Goal: Find specific page/section: Find specific page/section

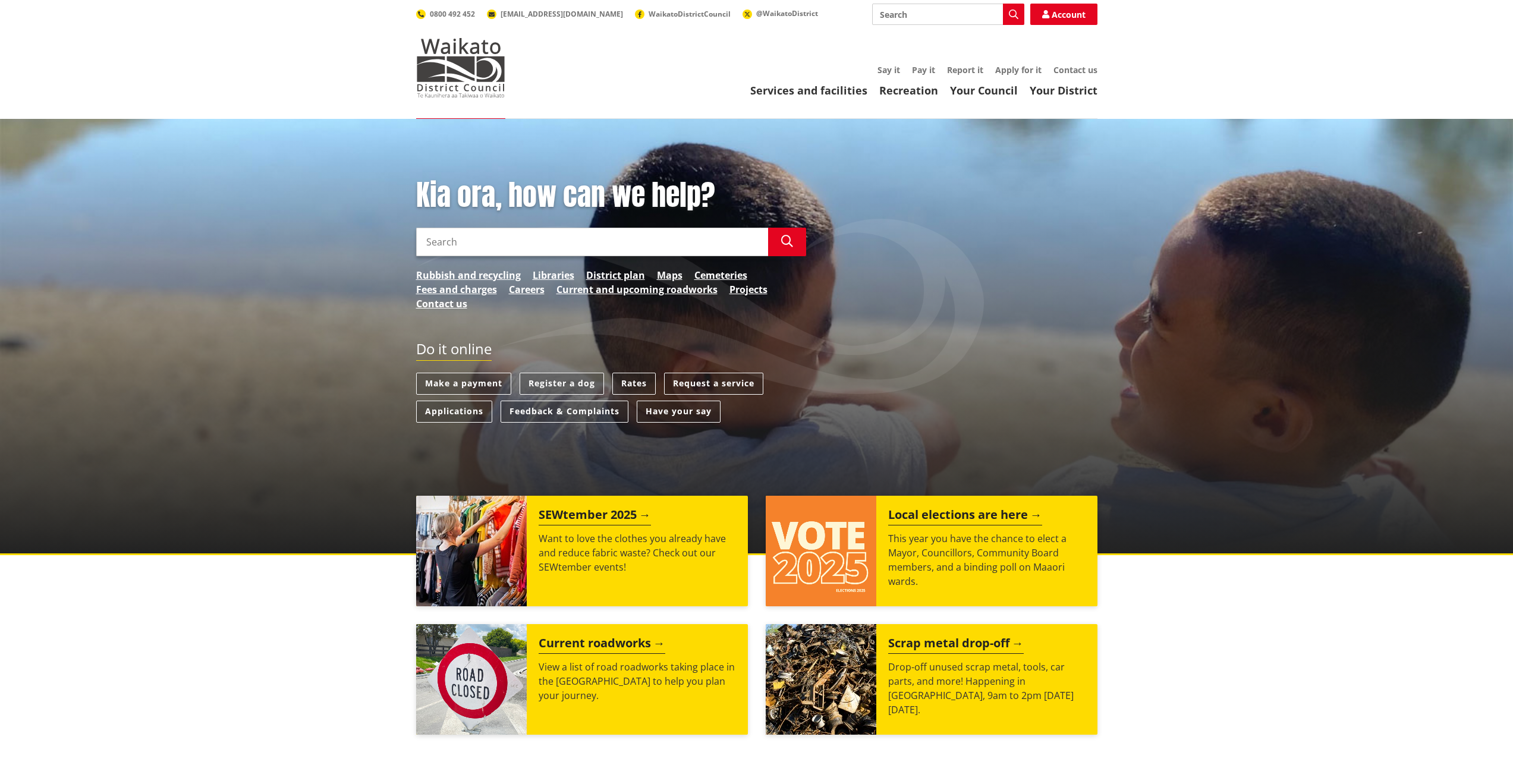
click at [666, 275] on link "Maps" at bounding box center [669, 275] width 25 height 15
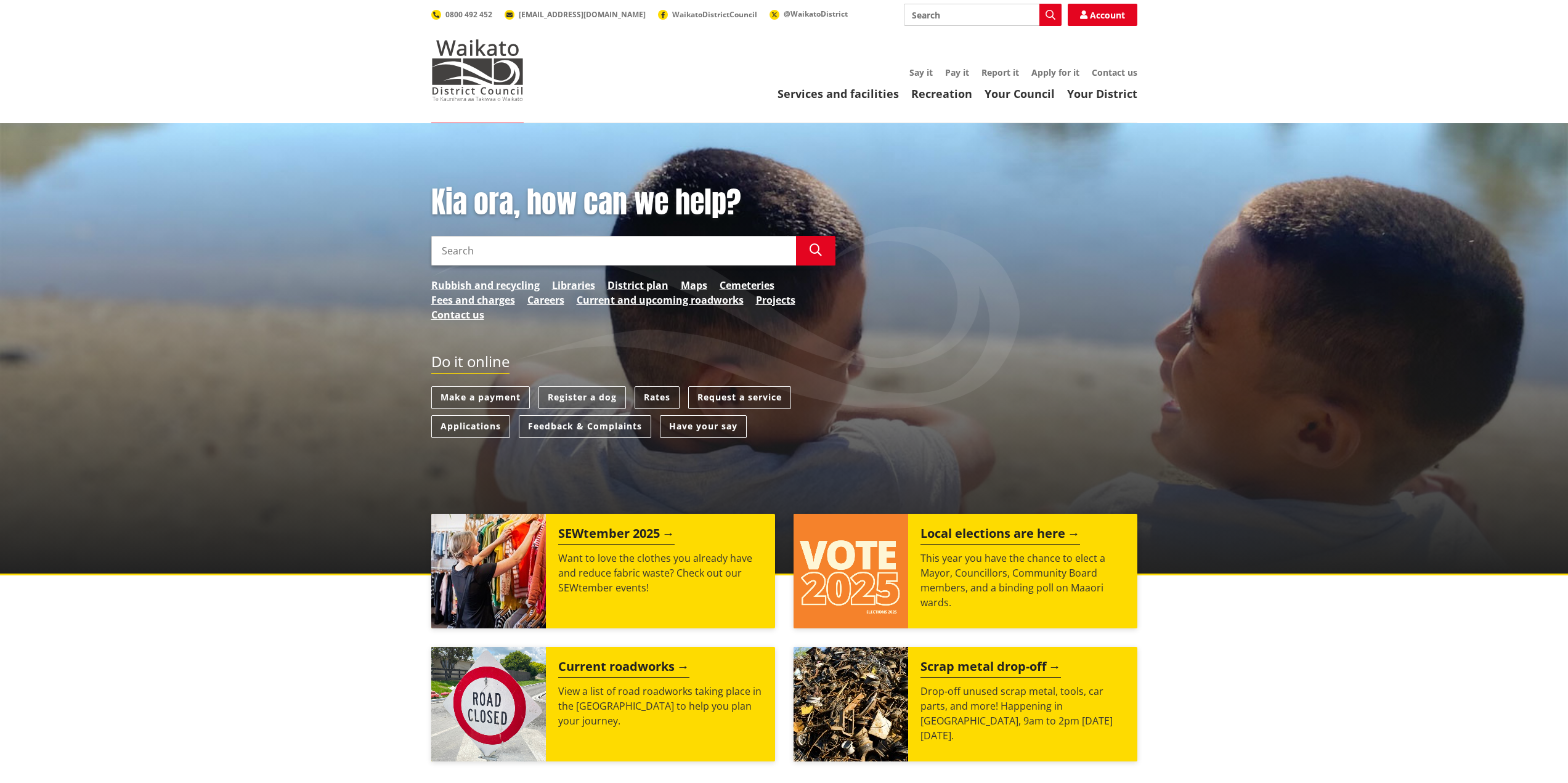
click at [635, 285] on link "District plan" at bounding box center [638, 285] width 61 height 15
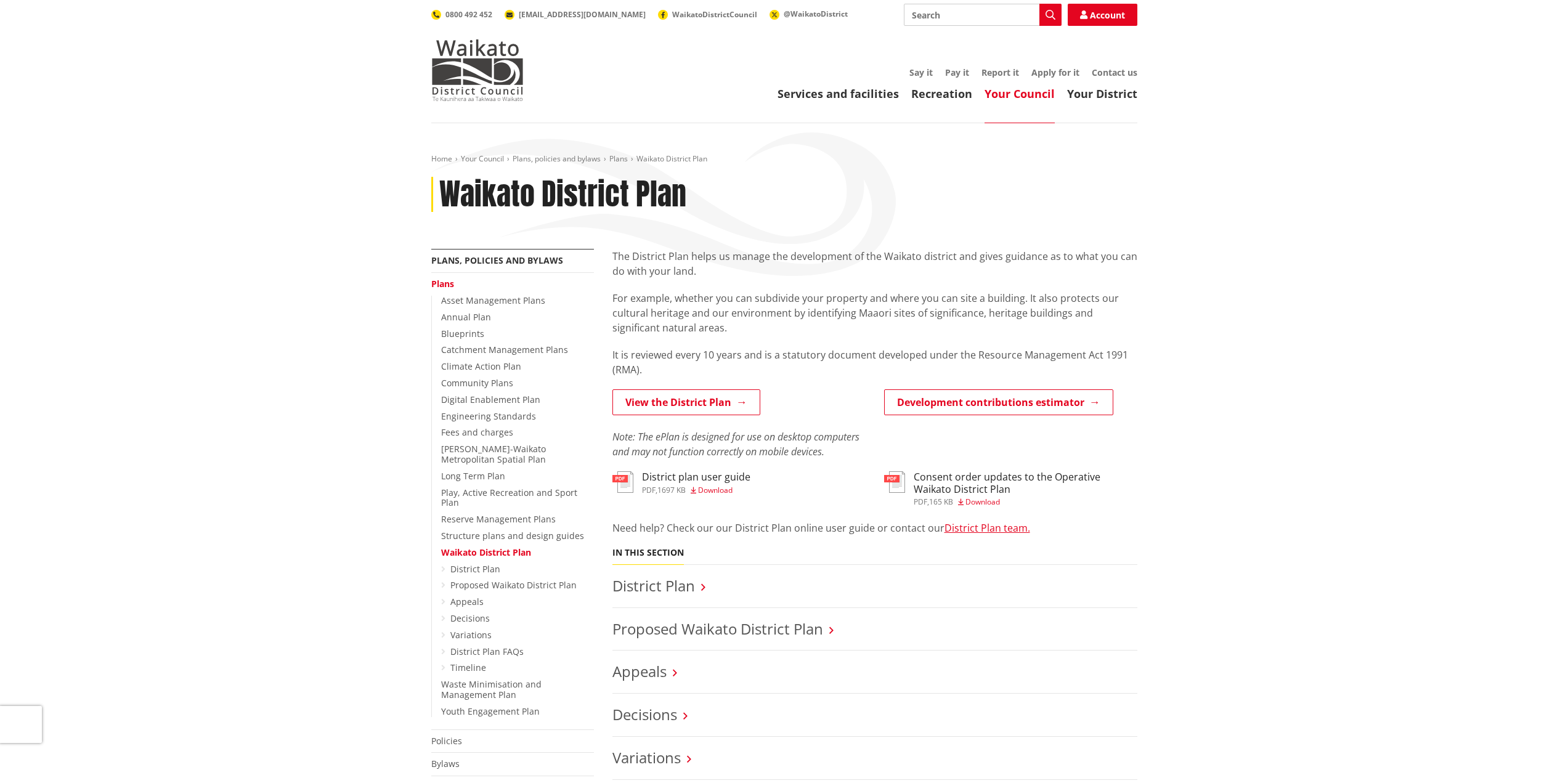
click at [703, 405] on link "View the District Plan" at bounding box center [686, 402] width 148 height 26
